Goal: Navigation & Orientation: Find specific page/section

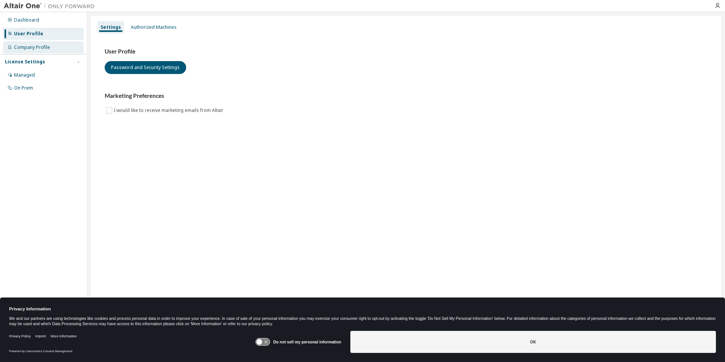
click at [36, 50] on div "Company Profile" at bounding box center [43, 47] width 81 height 12
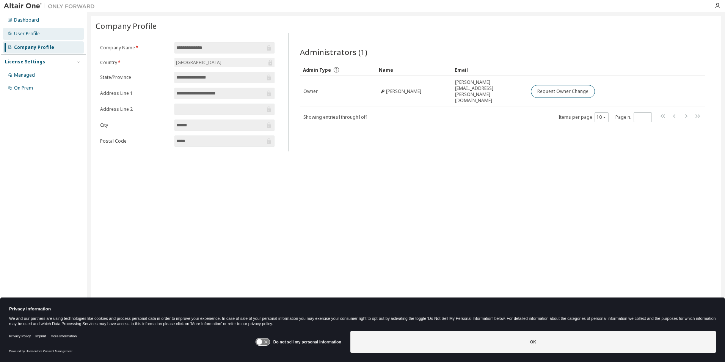
click at [40, 30] on div "User Profile" at bounding box center [43, 34] width 81 height 12
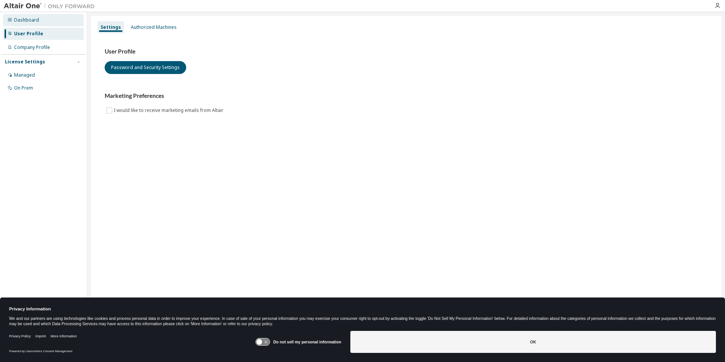
click at [35, 22] on div "Dashboard" at bounding box center [26, 20] width 25 height 6
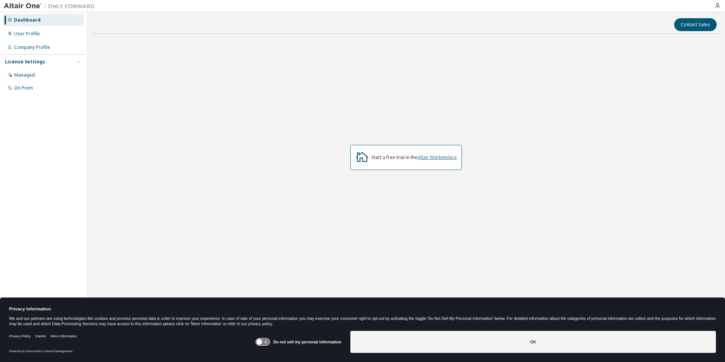
click at [437, 155] on link "Altair Marketplace" at bounding box center [436, 157] width 39 height 6
